Goal: Transaction & Acquisition: Purchase product/service

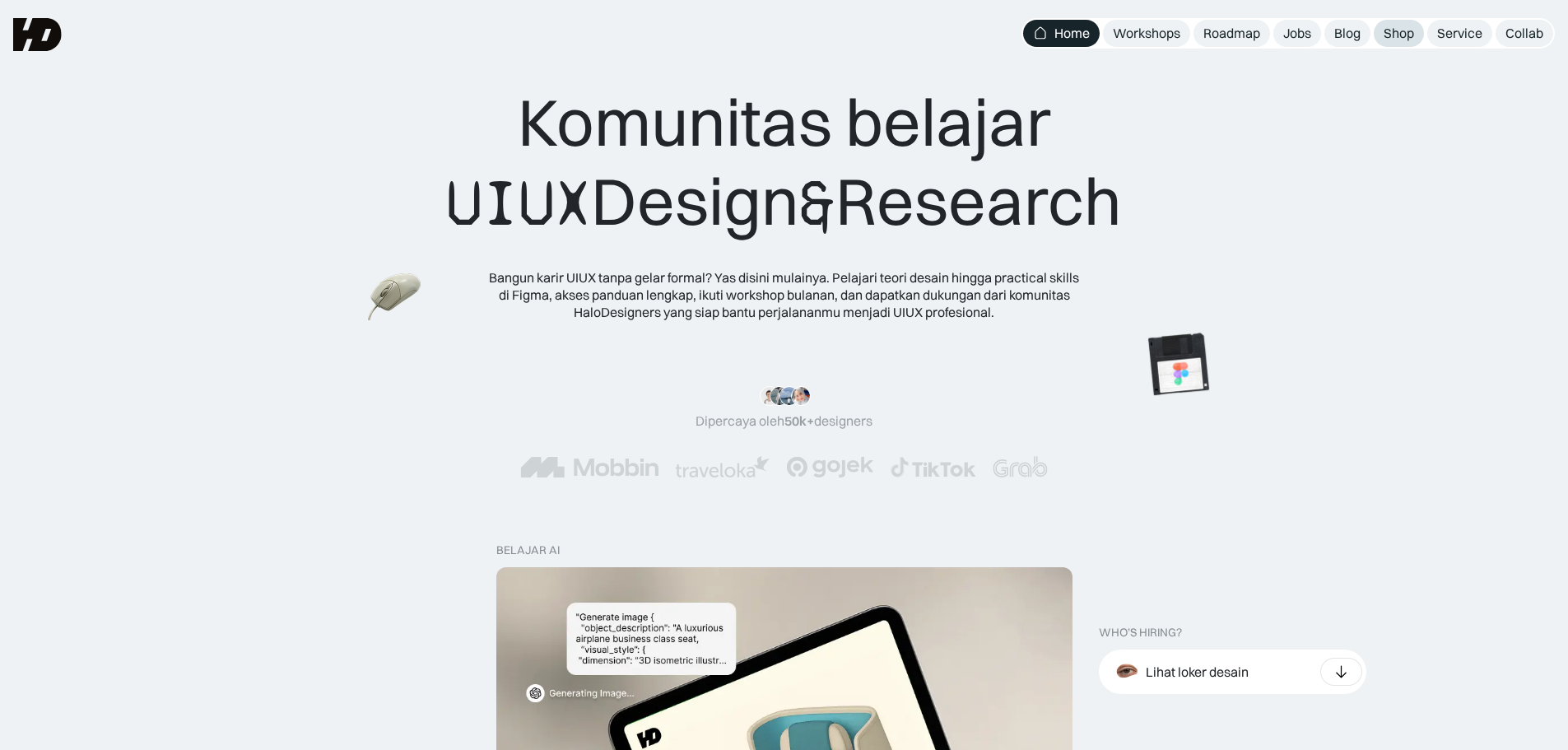
click at [1397, 35] on div "Shop" at bounding box center [1399, 33] width 31 height 17
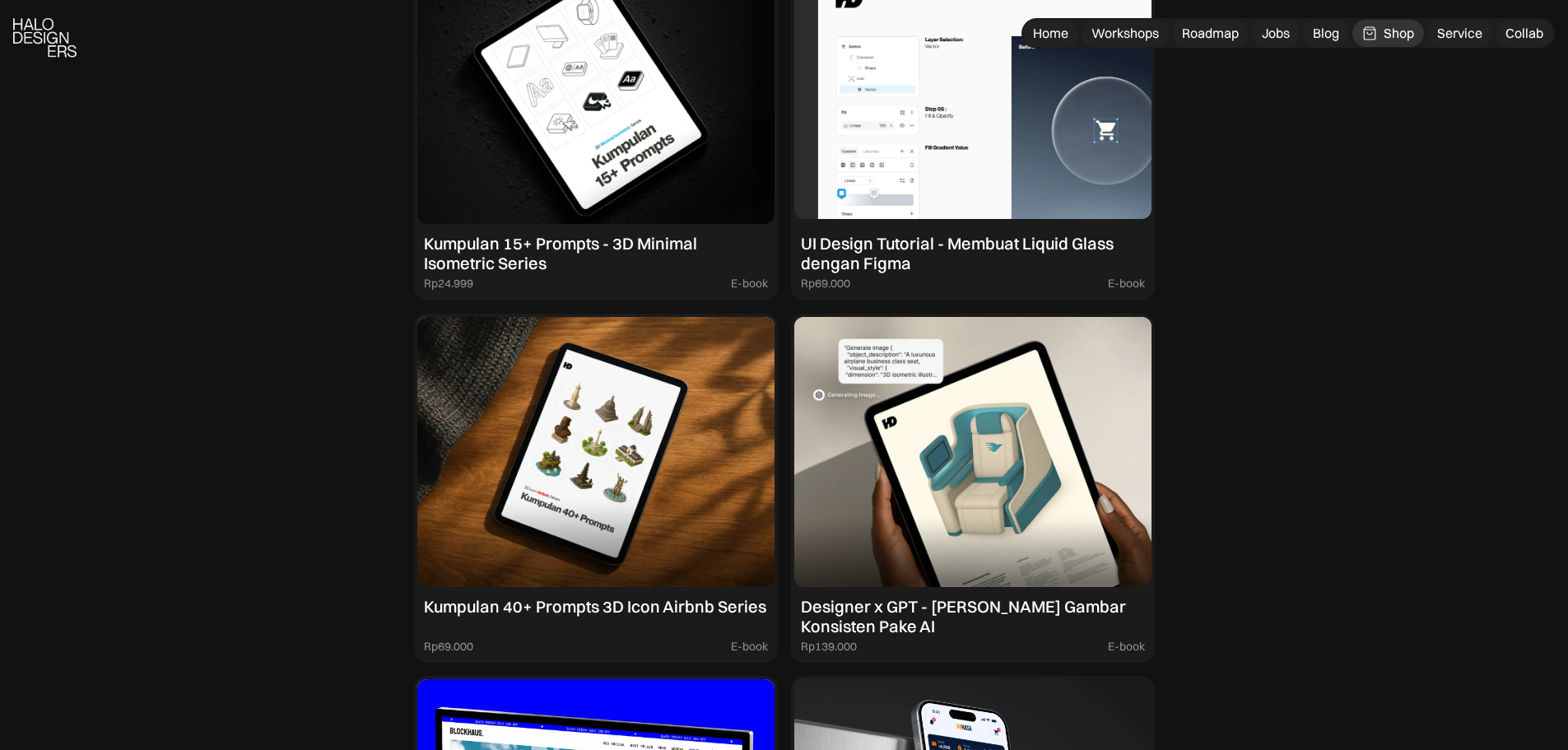
scroll to position [1628, 0]
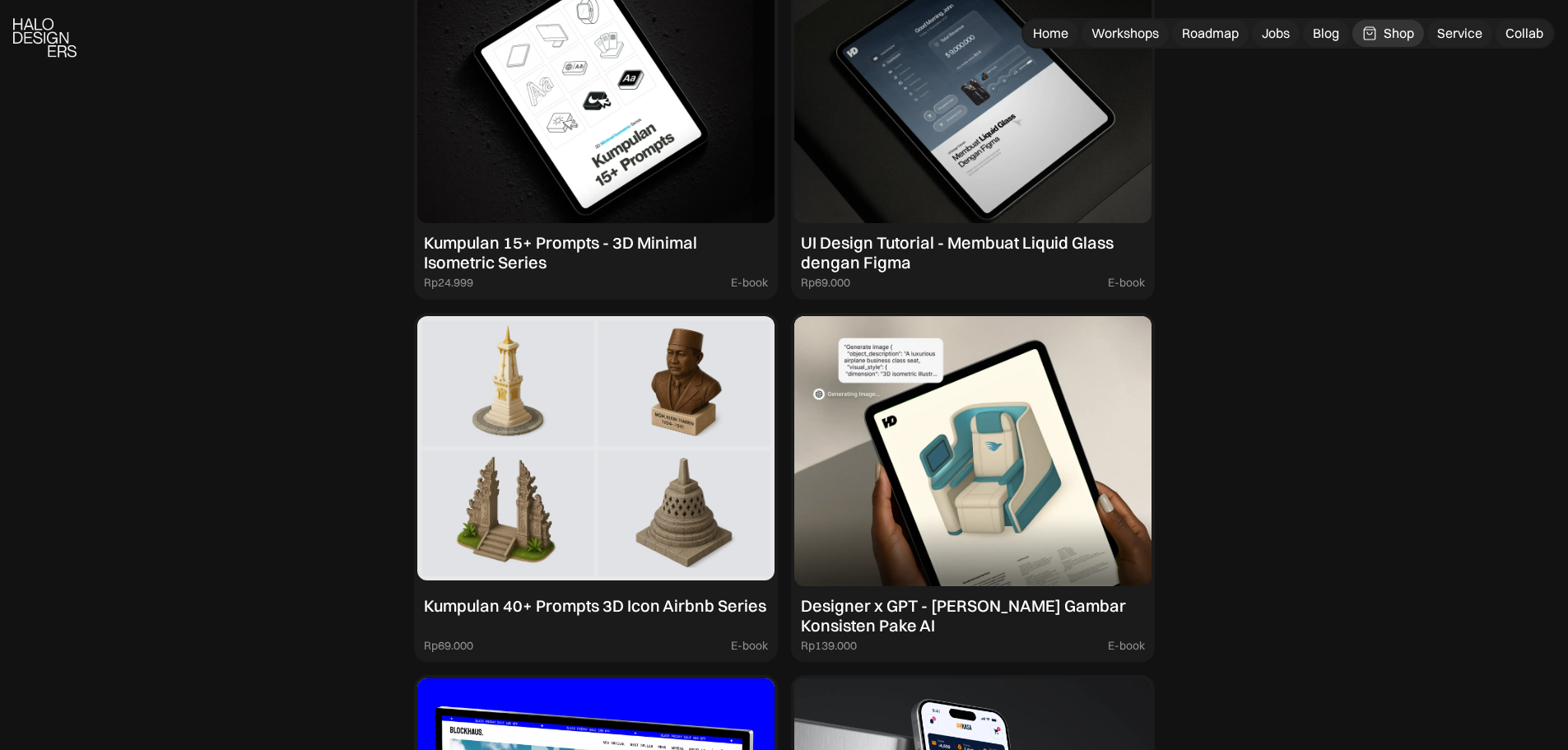
click at [607, 598] on div "Kumpulan 40+ Prompts 3D Icon Airbnb Series" at bounding box center [595, 606] width 342 height 20
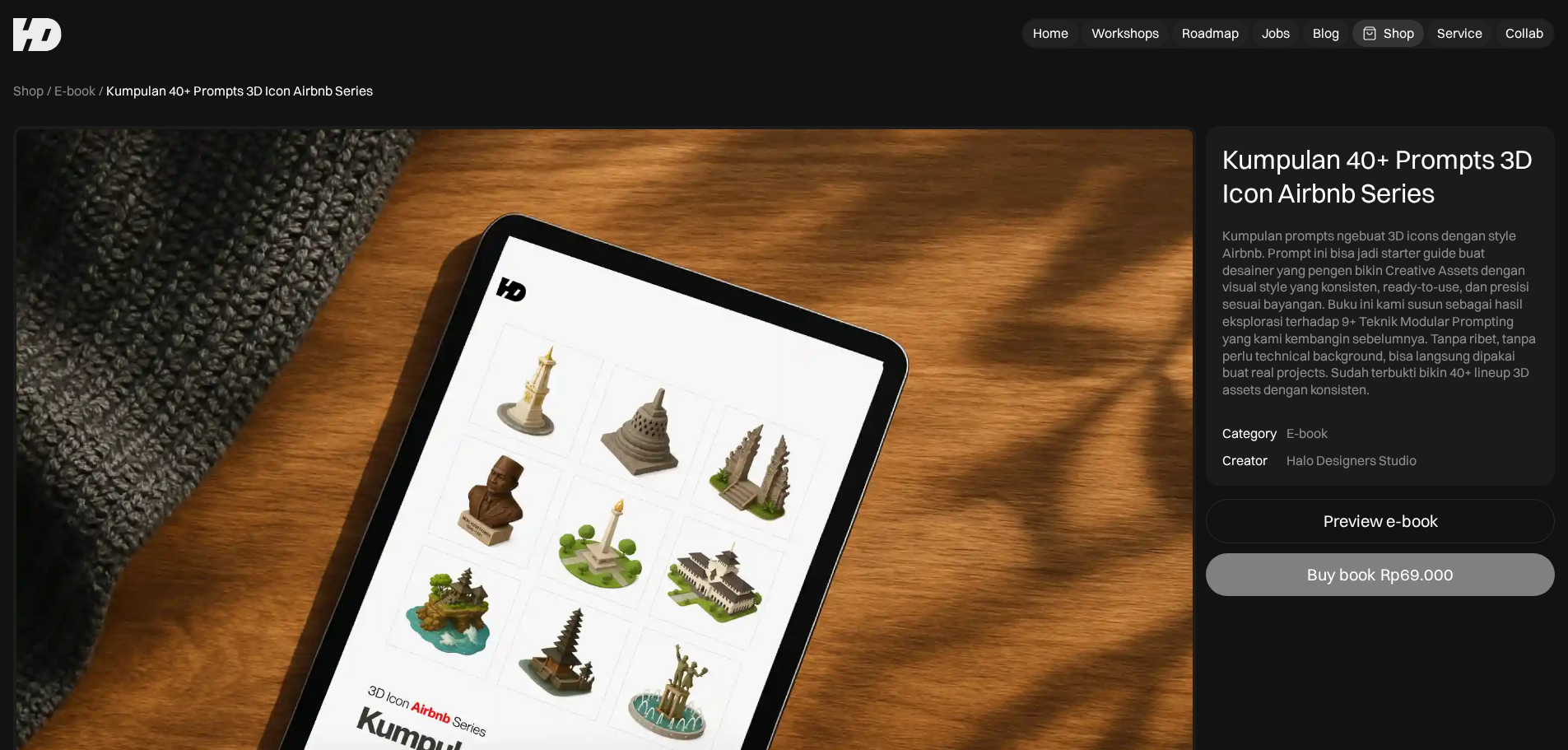
click at [1396, 585] on link "Buy book Rp69.000" at bounding box center [1380, 575] width 349 height 43
click at [1372, 574] on div "Buy book" at bounding box center [1341, 574] width 68 height 20
